Goal: Information Seeking & Learning: Learn about a topic

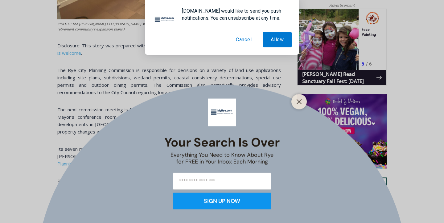
scroll to position [484, 0]
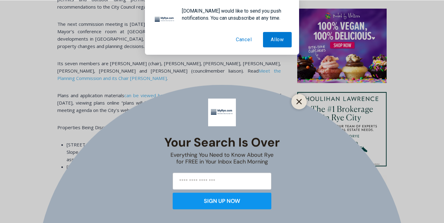
click at [294, 101] on button "Close" at bounding box center [298, 101] width 9 height 9
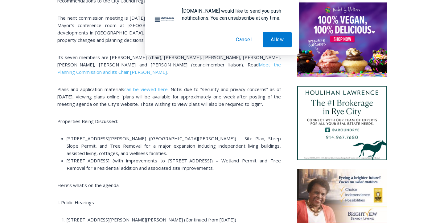
scroll to position [491, 0]
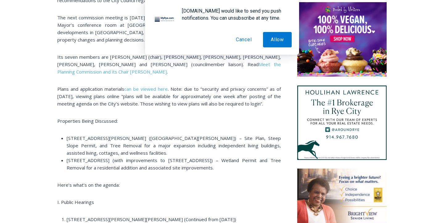
drag, startPoint x: 251, startPoint y: 153, endPoint x: 251, endPoint y: 161, distance: 7.4
click at [251, 161] on li "[STREET_ADDRESS] (with improvements to [STREET_ADDRESS]) – Wetland Permit and T…" at bounding box center [174, 164] width 214 height 15
drag, startPoint x: 251, startPoint y: 160, endPoint x: 254, endPoint y: 131, distance: 29.7
click at [254, 131] on div "(PHOTO: The [PERSON_NAME] CEO [PERSON_NAME] speaking at the Rye Planning Commis…" at bounding box center [168, 102] width 223 height 600
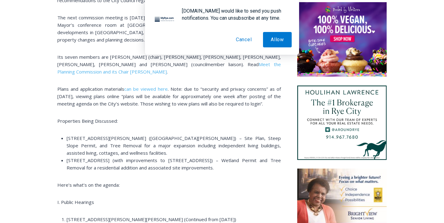
click at [254, 131] on div "(PHOTO: The [PERSON_NAME] CEO [PERSON_NAME] speaking at the Rye Planning Commis…" at bounding box center [168, 102] width 223 height 600
click at [69, 140] on span "[STREET_ADDRESS][PERSON_NAME] ([GEOGRAPHIC_DATA][PERSON_NAME]) – Site Plan, Ste…" at bounding box center [174, 145] width 214 height 21
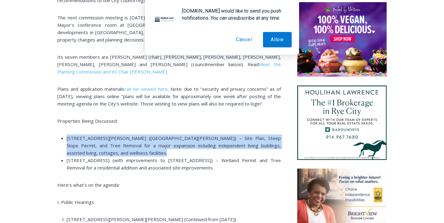
click at [69, 140] on span "[STREET_ADDRESS][PERSON_NAME] ([GEOGRAPHIC_DATA][PERSON_NAME]) – Site Plan, Ste…" at bounding box center [174, 145] width 214 height 21
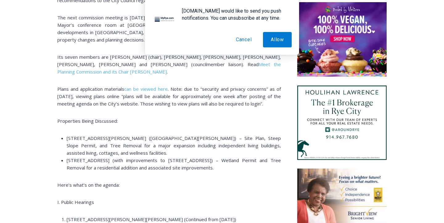
click at [71, 157] on span "[STREET_ADDRESS] (with improvements to [STREET_ADDRESS]) – Wetland Permit and T…" at bounding box center [174, 164] width 214 height 14
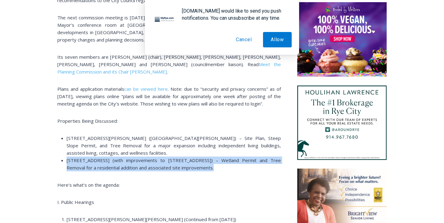
click at [71, 157] on span "[STREET_ADDRESS] (with improvements to [STREET_ADDRESS]) – Wetland Permit and T…" at bounding box center [174, 164] width 214 height 14
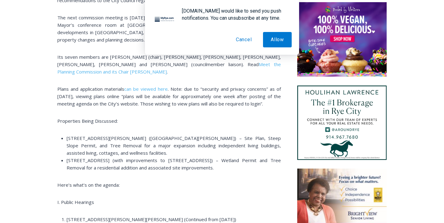
click at [71, 157] on span "[STREET_ADDRESS] (with improvements to [STREET_ADDRESS]) – Wetland Permit and T…" at bounding box center [174, 164] width 214 height 14
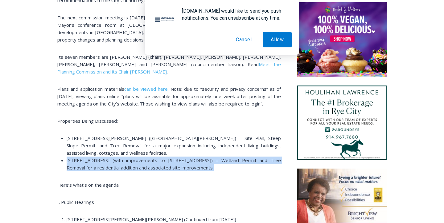
click at [71, 157] on span "[STREET_ADDRESS] (with improvements to [STREET_ADDRESS]) – Wetland Permit and T…" at bounding box center [174, 164] width 214 height 14
drag, startPoint x: 67, startPoint y: 154, endPoint x: 68, endPoint y: 168, distance: 13.9
click at [68, 168] on div "(PHOTO: The [PERSON_NAME] CEO [PERSON_NAME] speaking at the Rye Planning Commis…" at bounding box center [168, 102] width 223 height 600
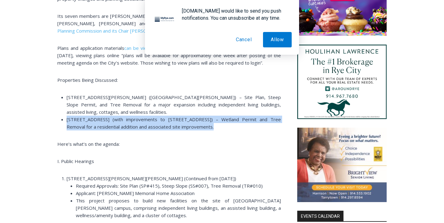
scroll to position [533, 0]
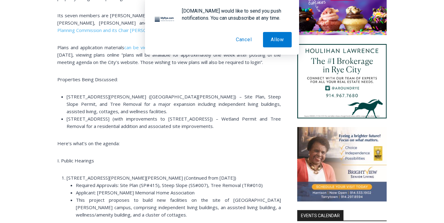
click at [68, 175] on span "[STREET_ADDRESS][PERSON_NAME][PERSON_NAME] (Continued from [DATE])" at bounding box center [151, 178] width 169 height 6
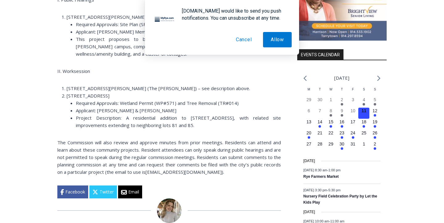
scroll to position [694, 0]
